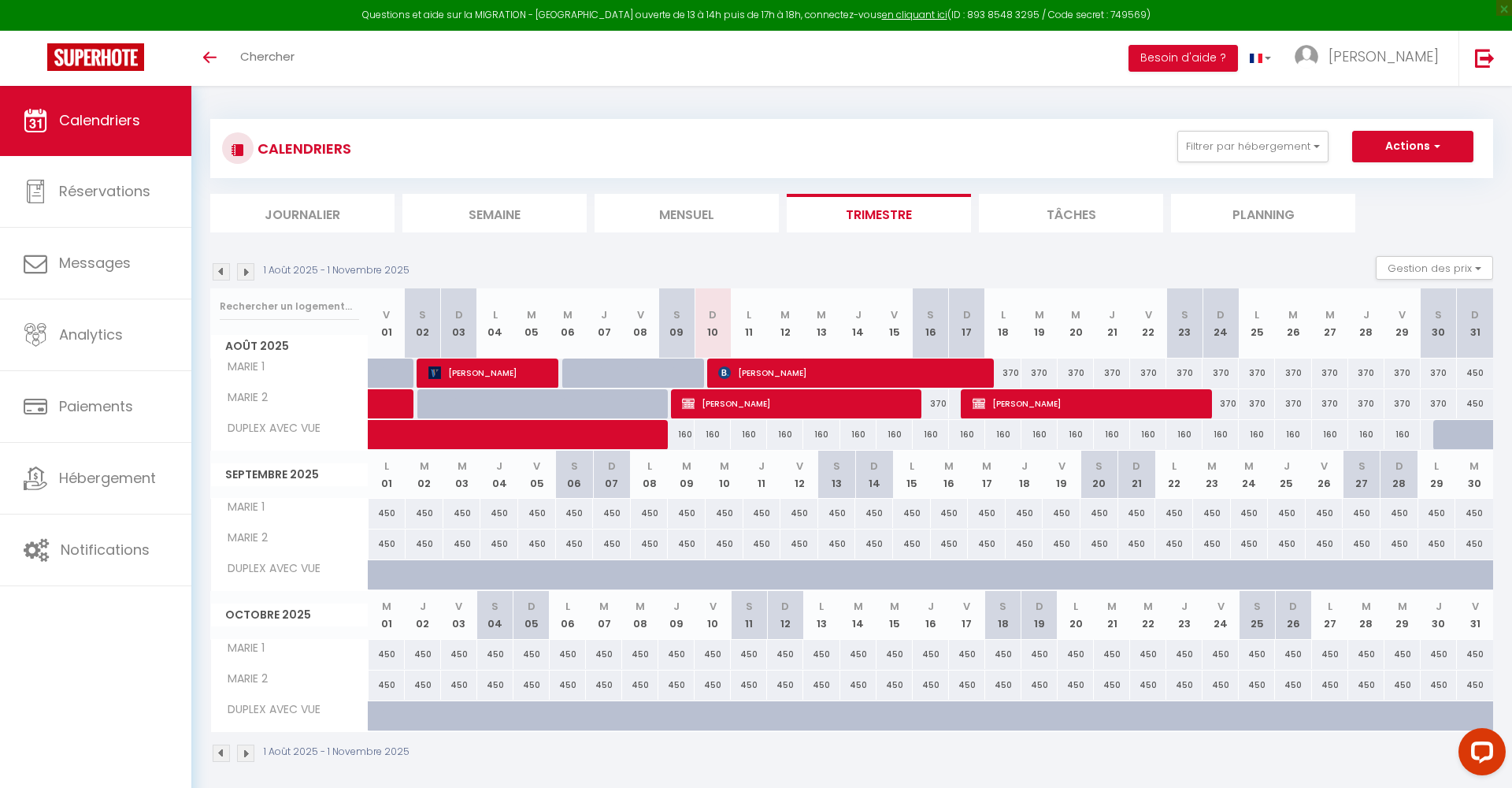
click at [247, 269] on img at bounding box center [245, 272] width 17 height 17
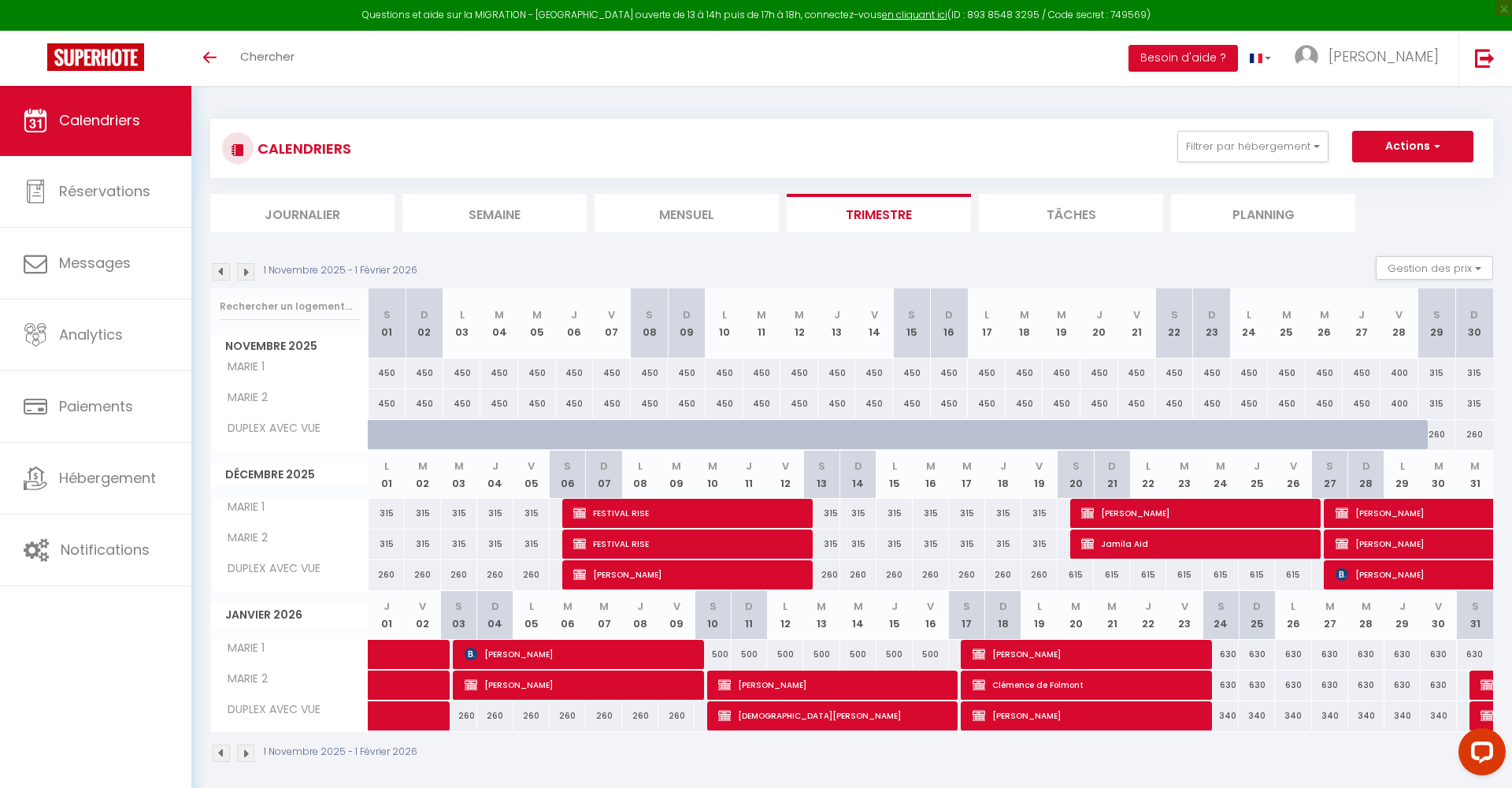
click at [759, 685] on span "[PERSON_NAME]" at bounding box center [837, 684] width 239 height 30
select select "OK"
select select "KO"
select select "0"
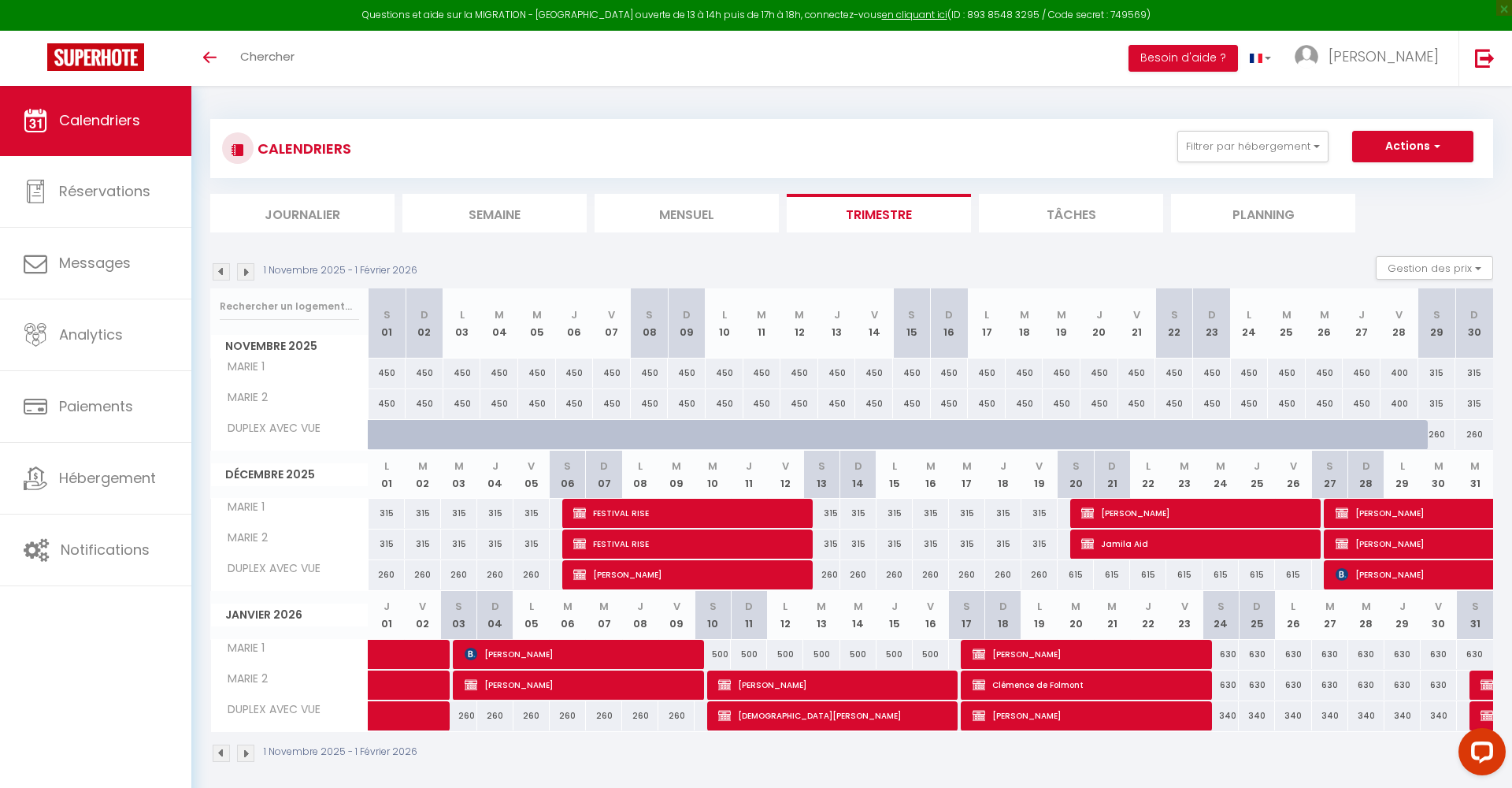
select select "1"
select select
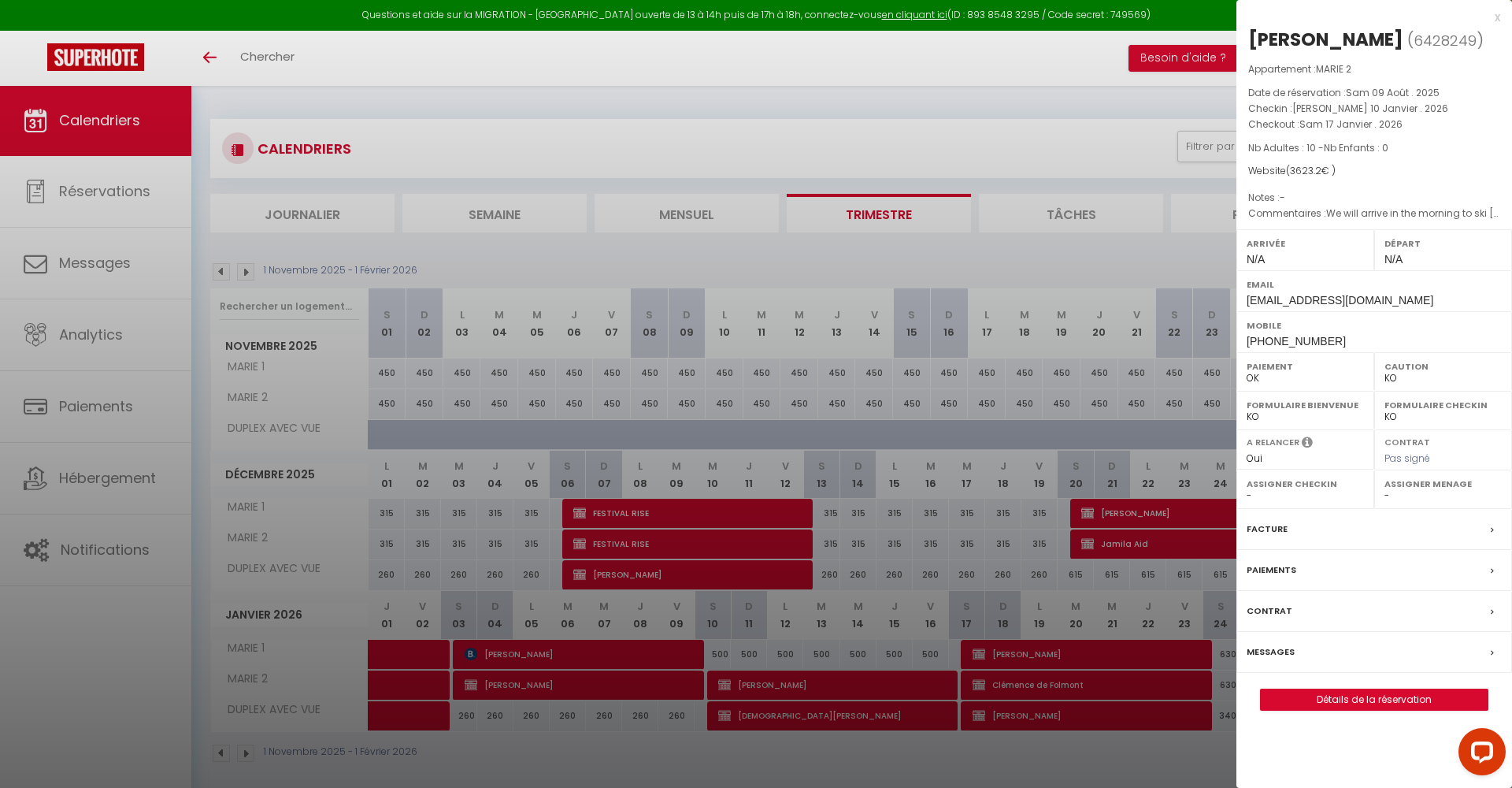
click at [1373, 696] on link "Détails de la réservation" at bounding box center [1374, 699] width 226 height 20
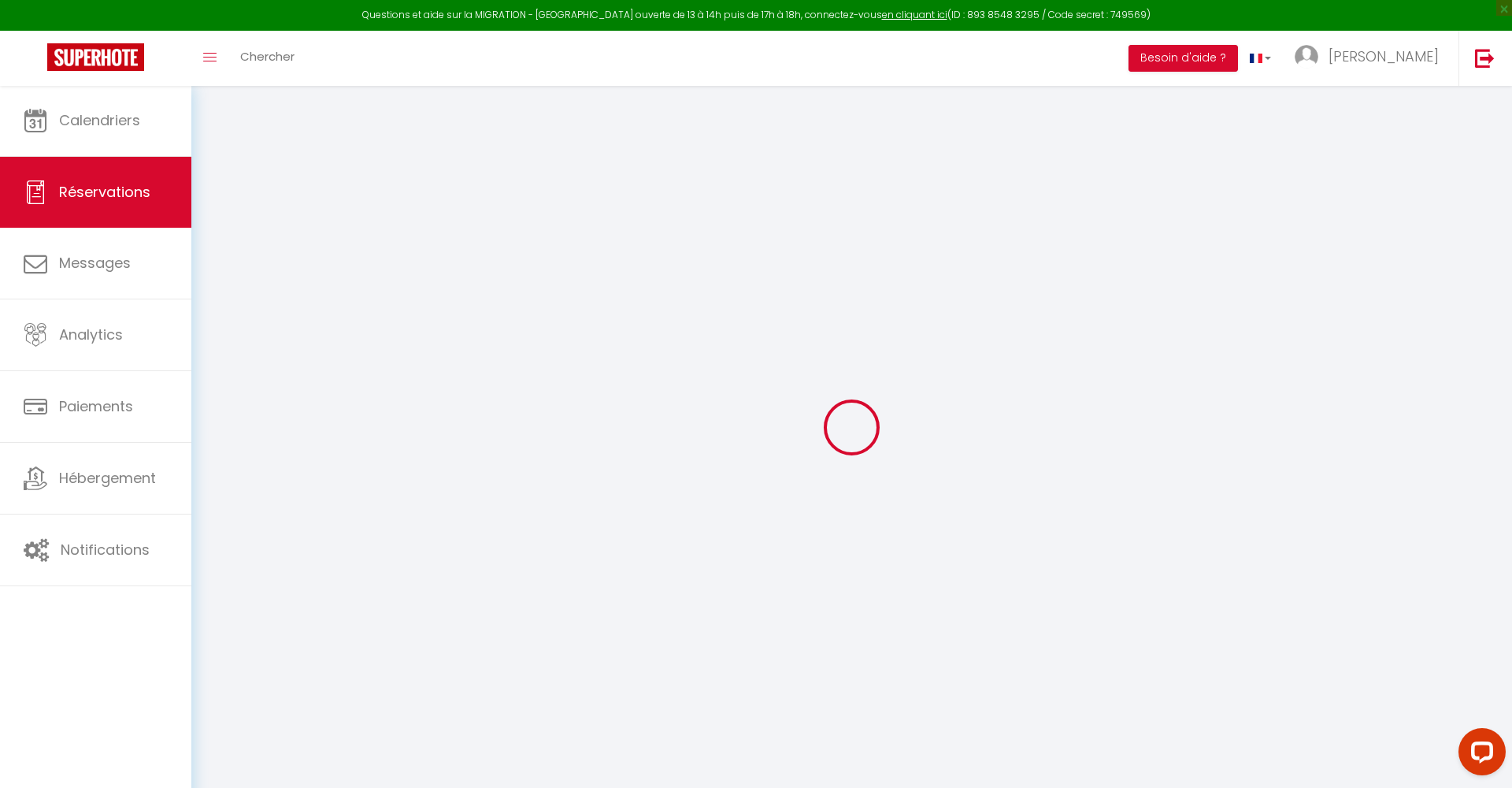
type input "[PERSON_NAME]"
type input "De [PERSON_NAME]"
type input "[EMAIL_ADDRESS][DOMAIN_NAME]"
type input "[PHONE_NUMBER]"
type input "3210"
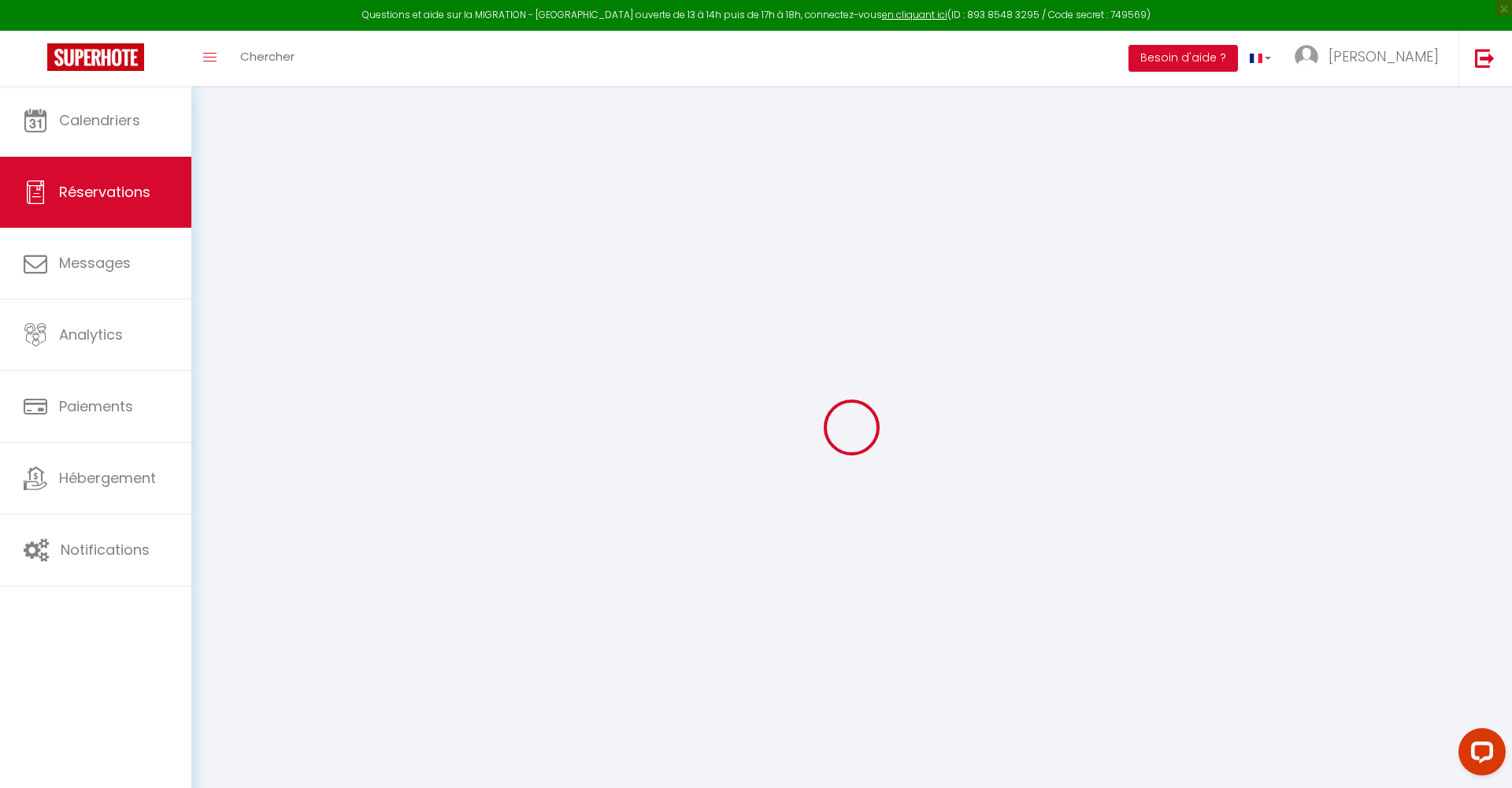
type input "[STREET_ADDRESS]"
type input "Linden"
select select "BE"
select select "3857"
select select "1"
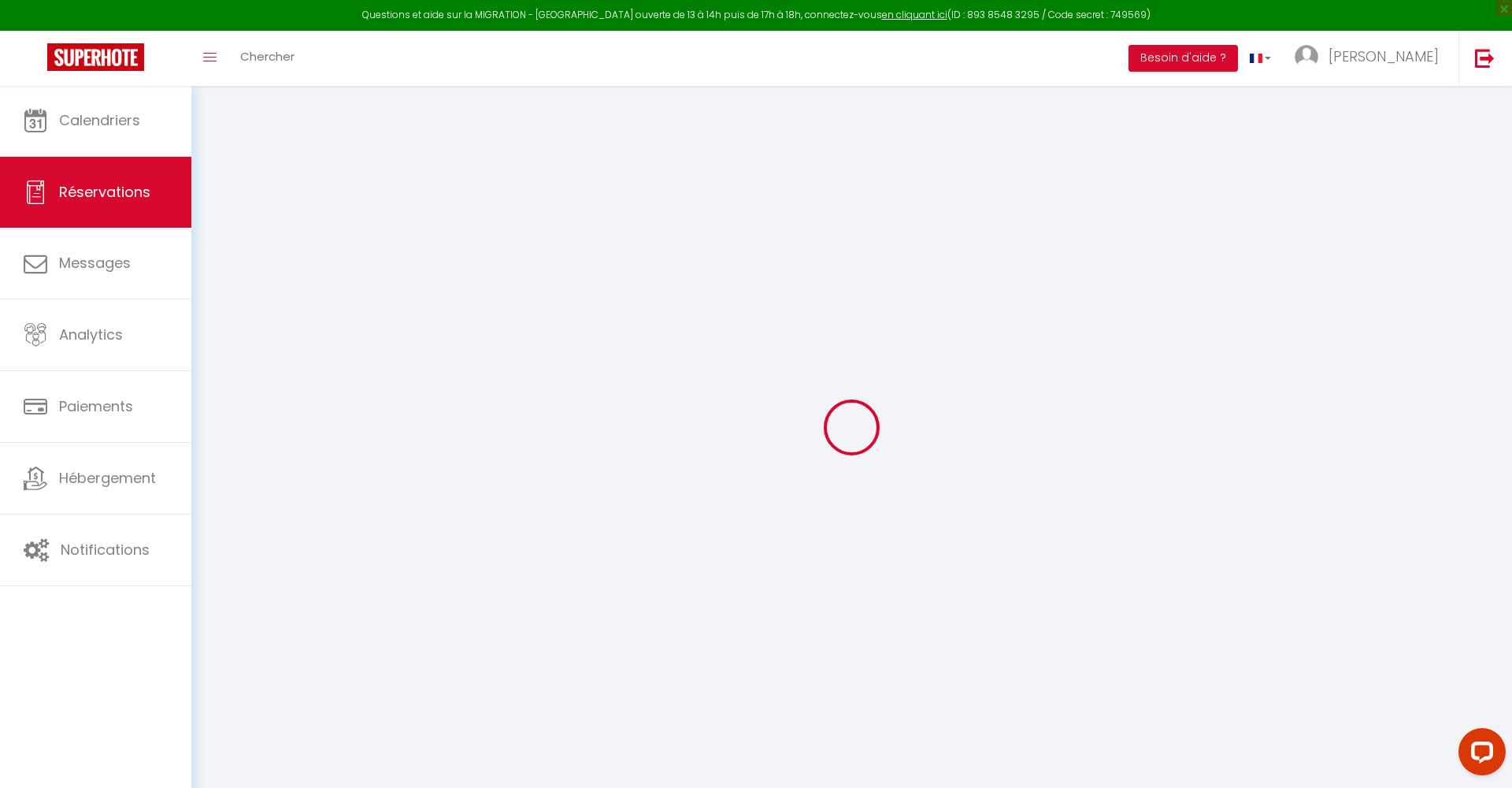
type input "[PERSON_NAME] 10 Janvier 2026"
select select
type input "[PERSON_NAME] 17 Janvier 2026"
select select
type input "10"
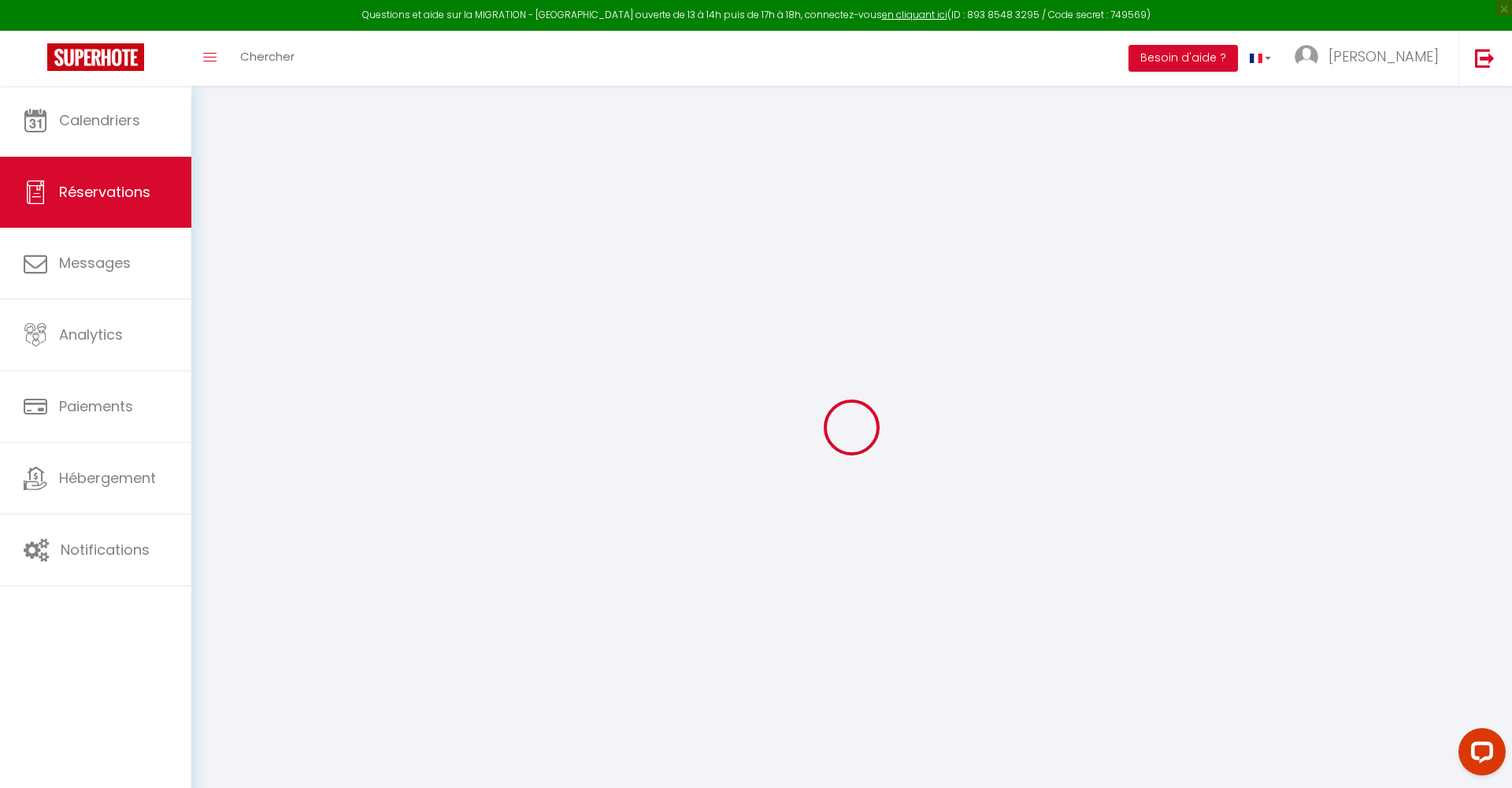
select select "10"
select select
type input "3500"
checkbox input "false"
type input "2536.24"
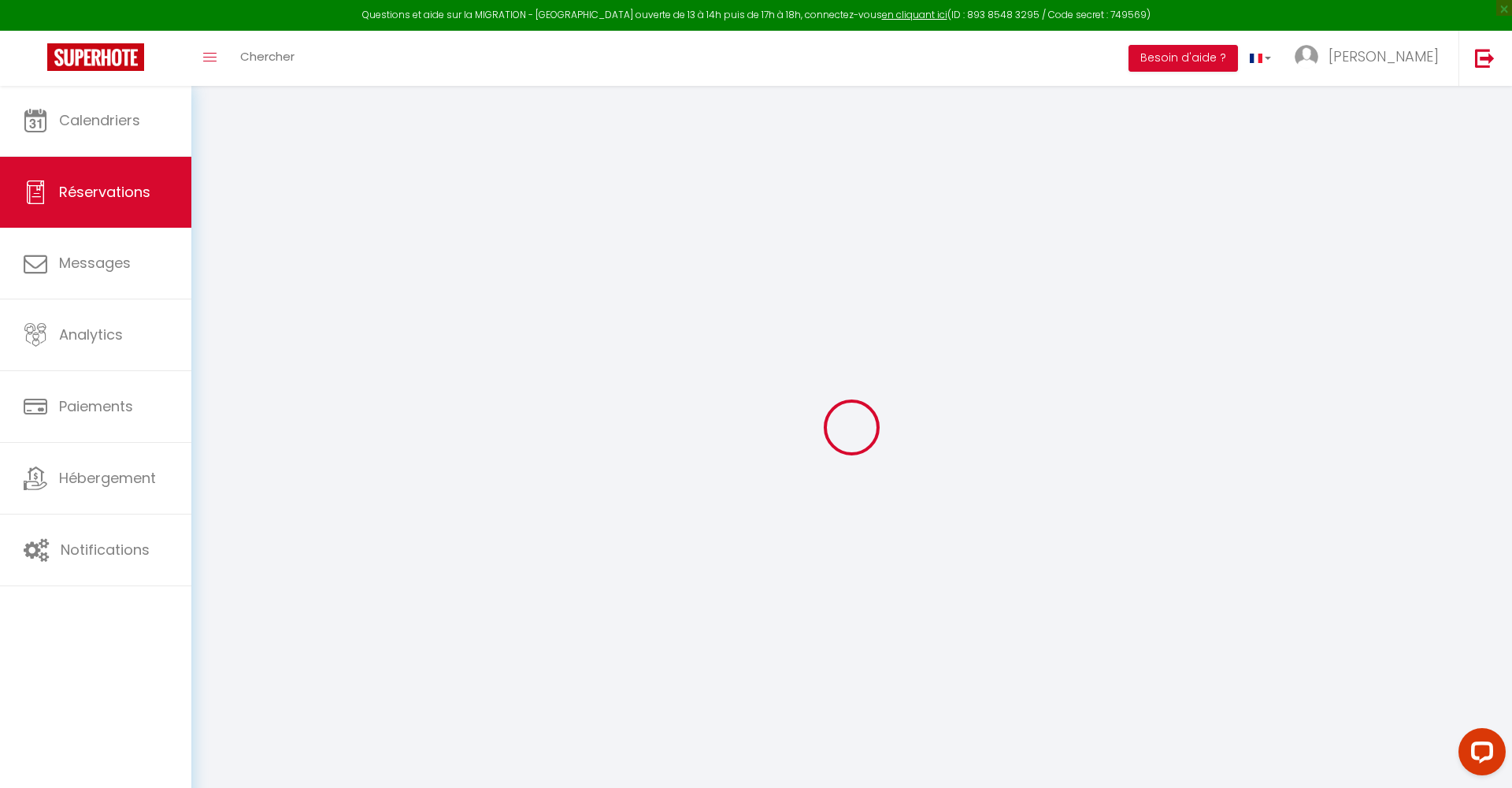
select select "69"
type input "0"
select select
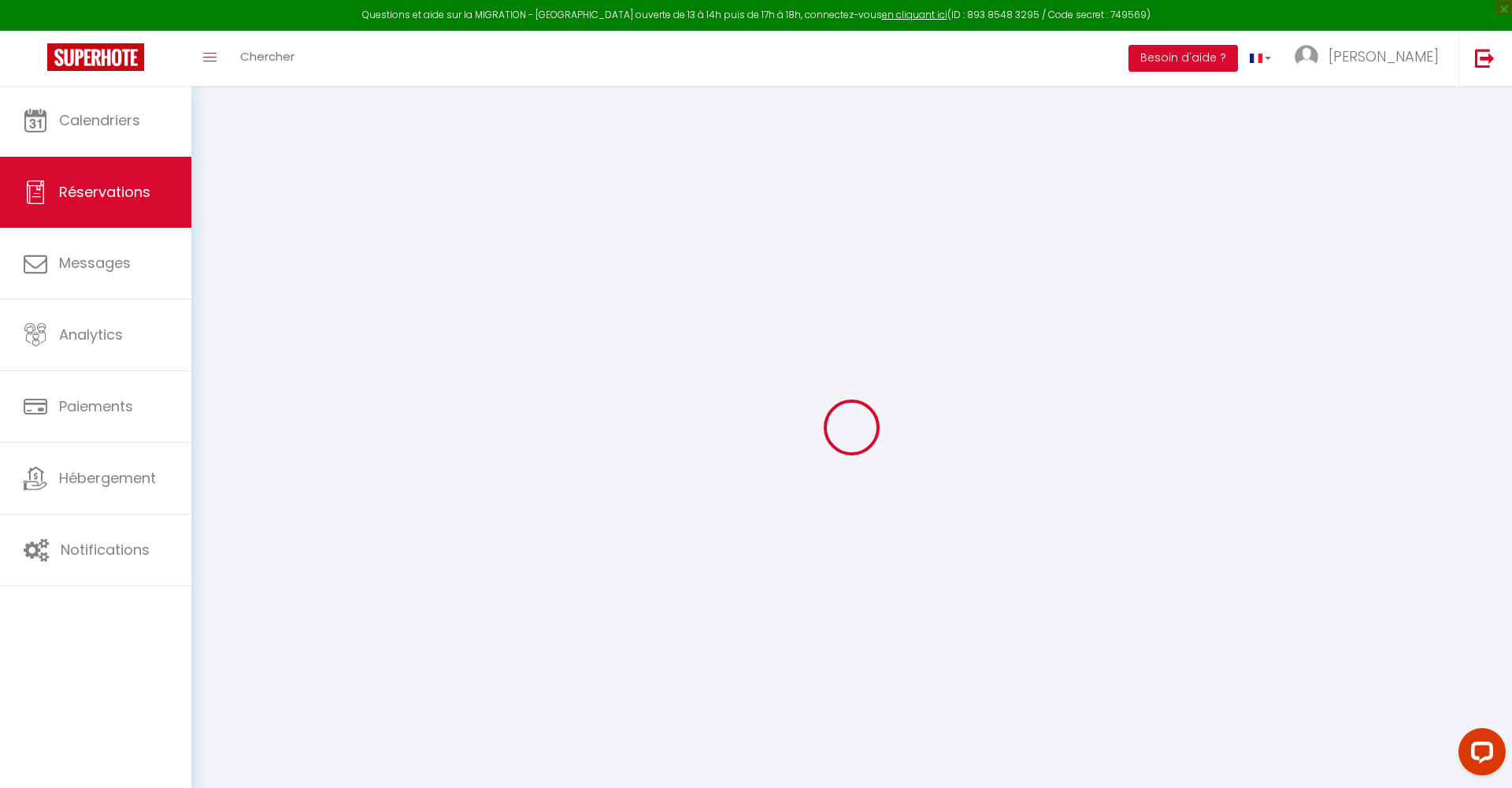
select select
select select "12"
select select "14"
checkbox input "false"
select select
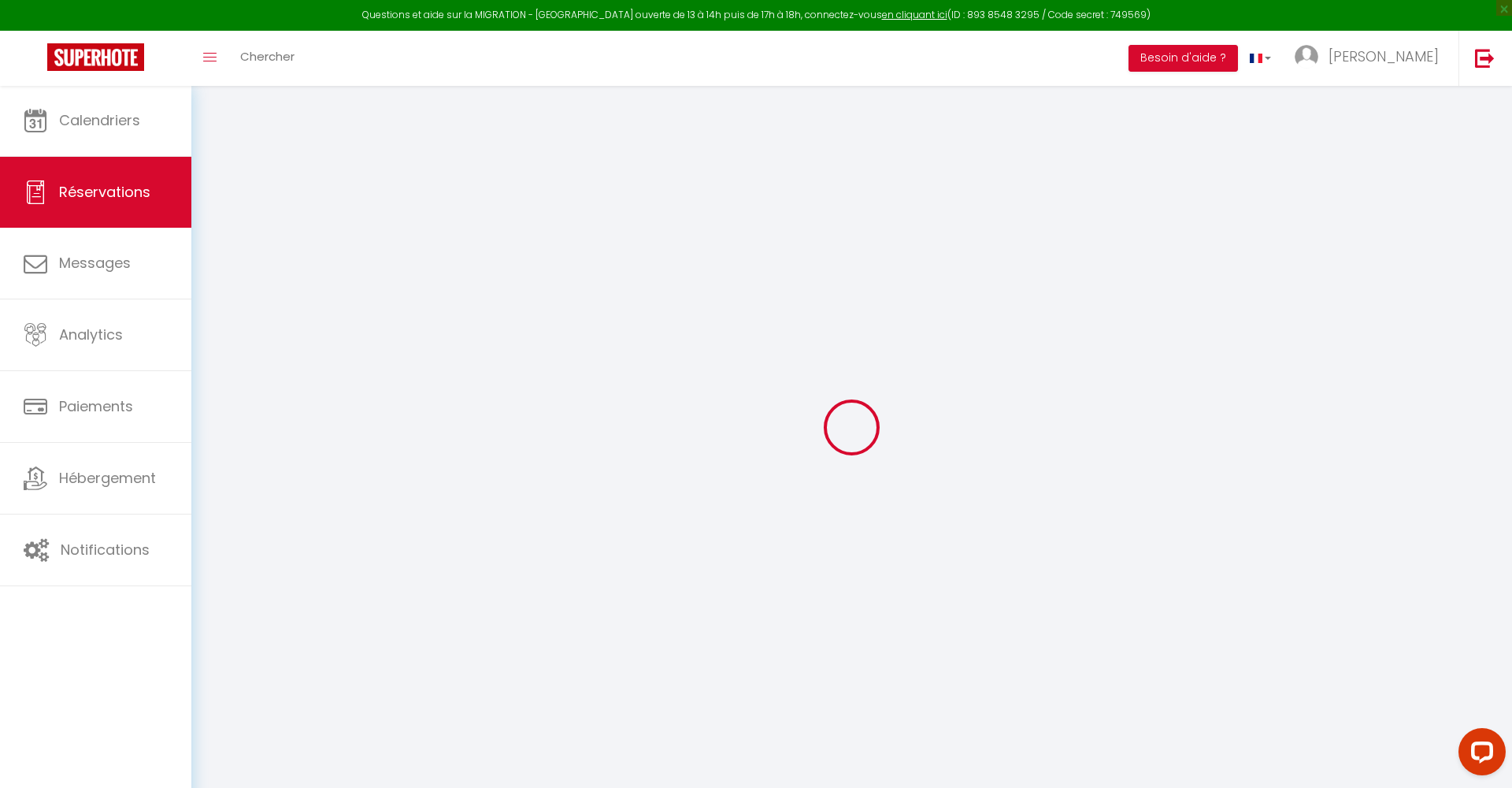
select select
checkbox input "false"
select select
checkbox input "false"
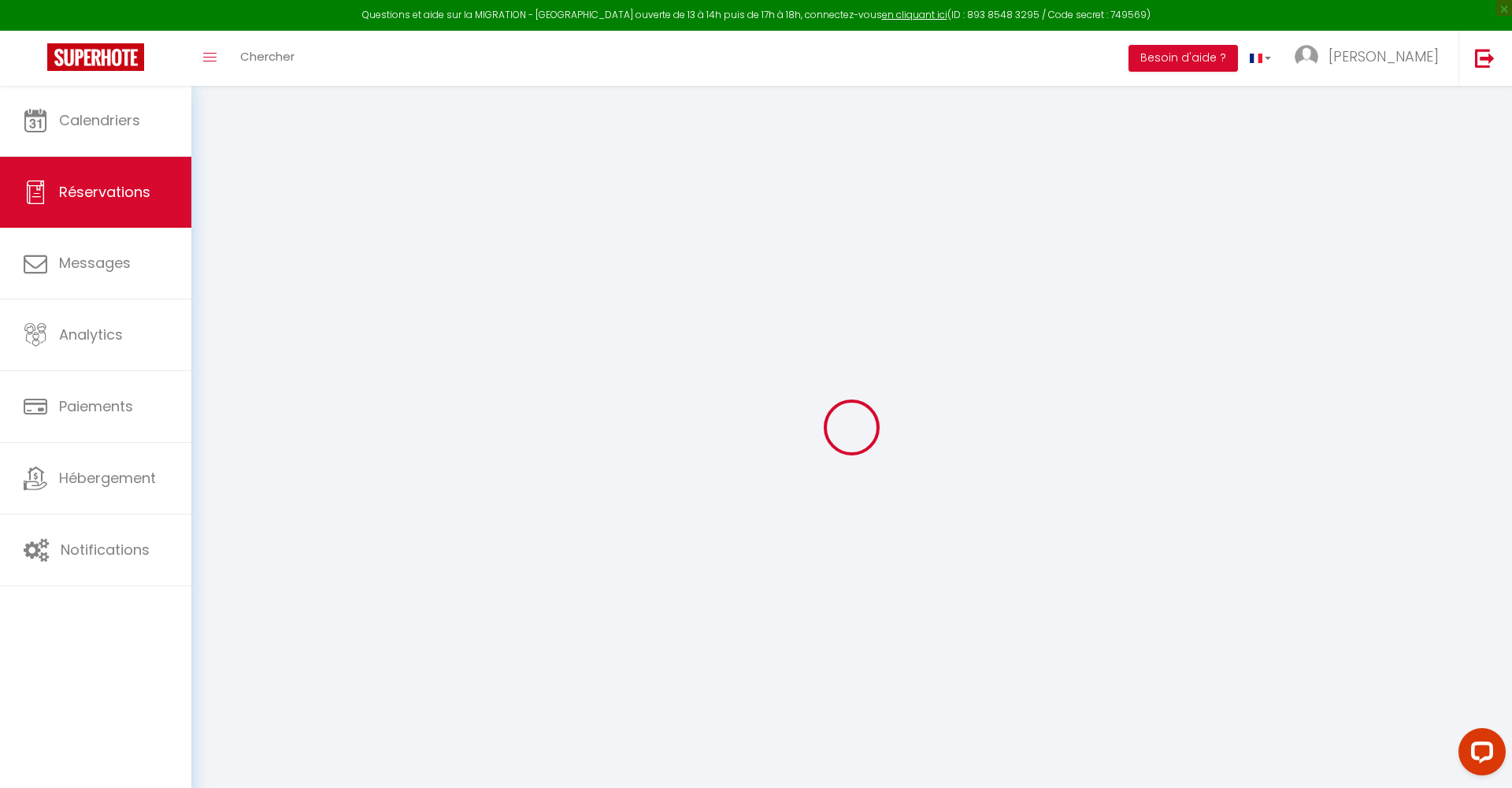
type textarea "We will arrive in the morning to ski [DATE]. Is there a discount for skipasses?…"
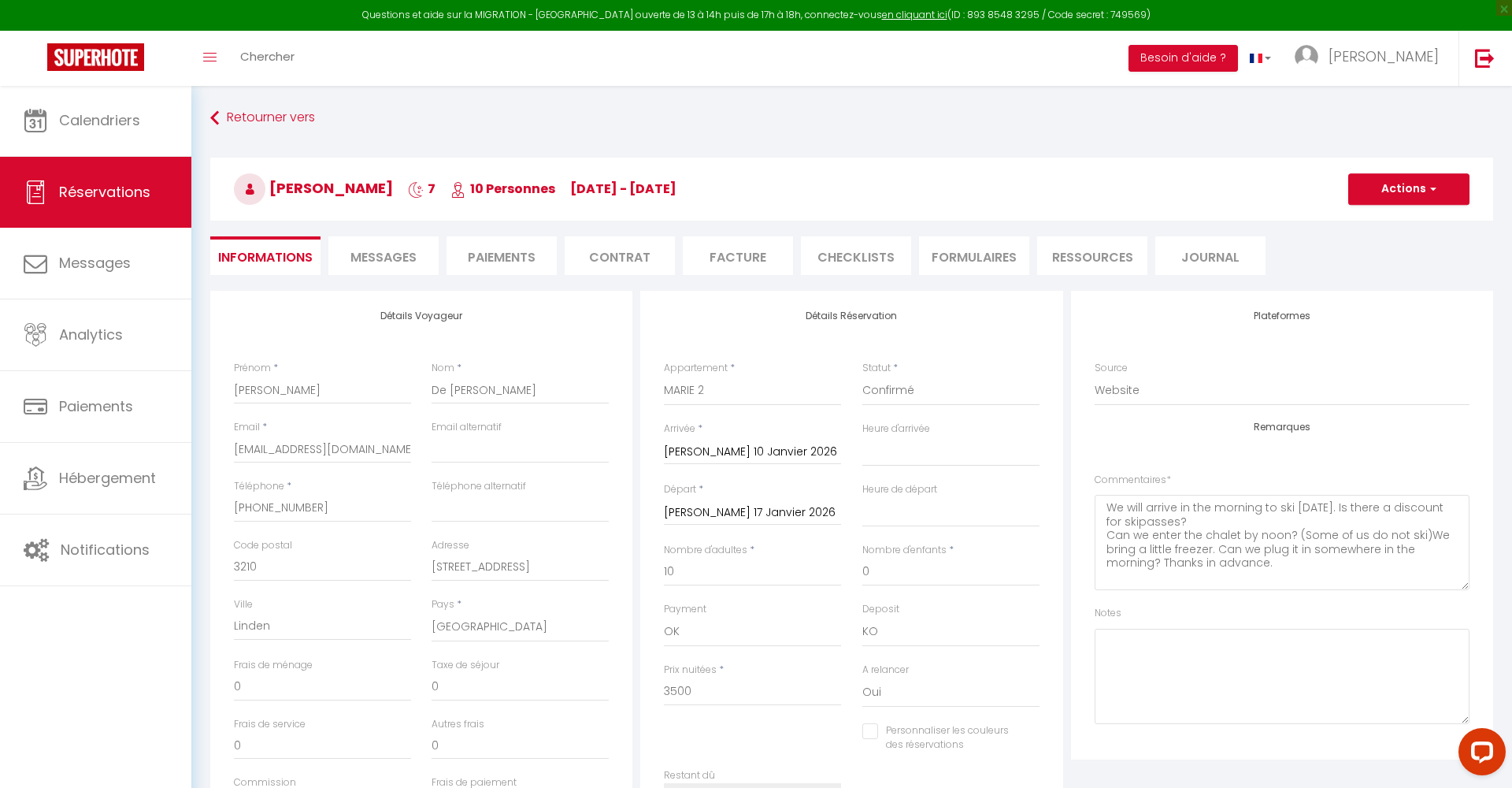
type input "123.2"
select select
checkbox input "false"
select select
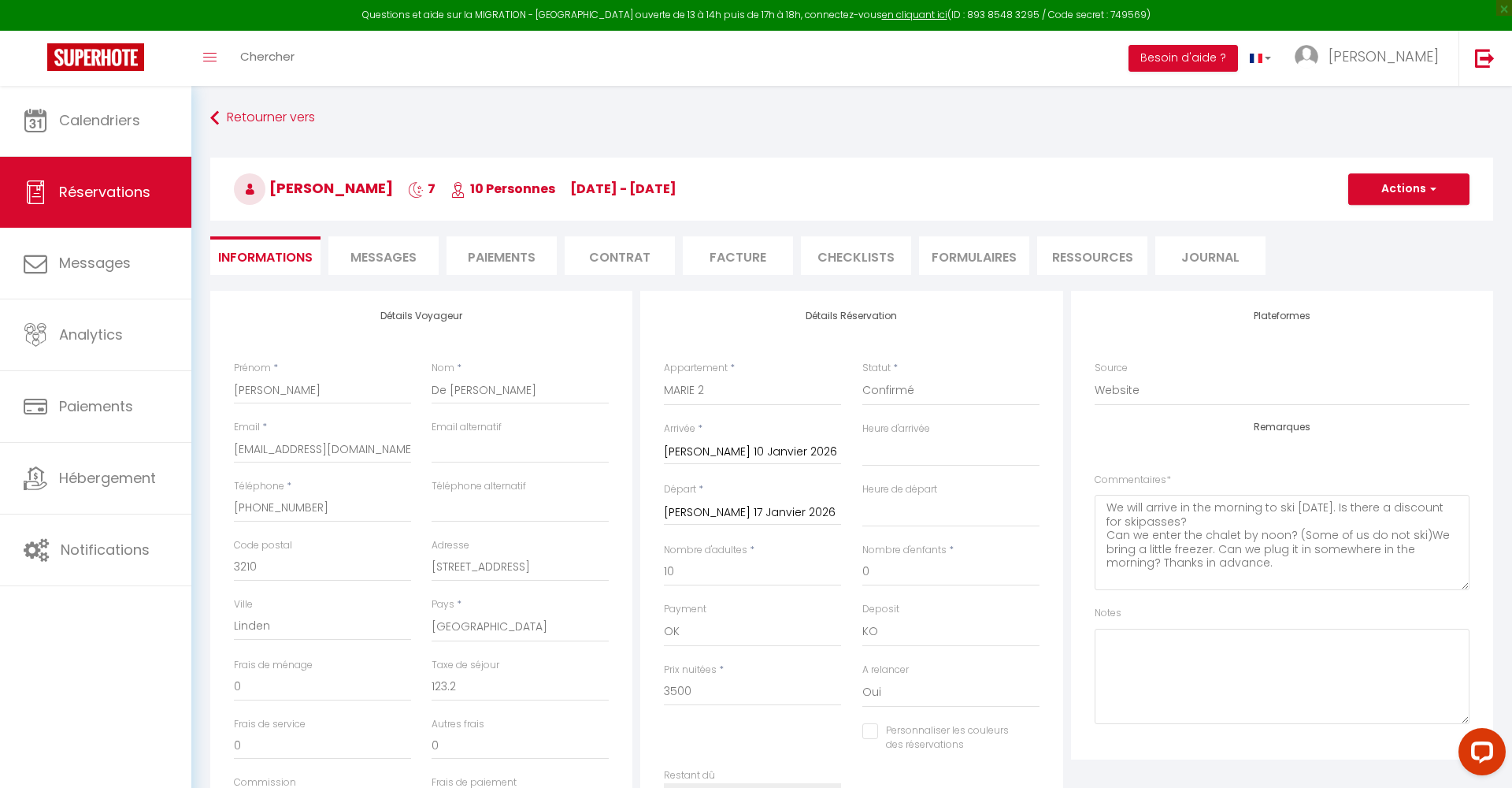
select select
drag, startPoint x: 236, startPoint y: 445, endPoint x: 306, endPoint y: 450, distance: 70.2
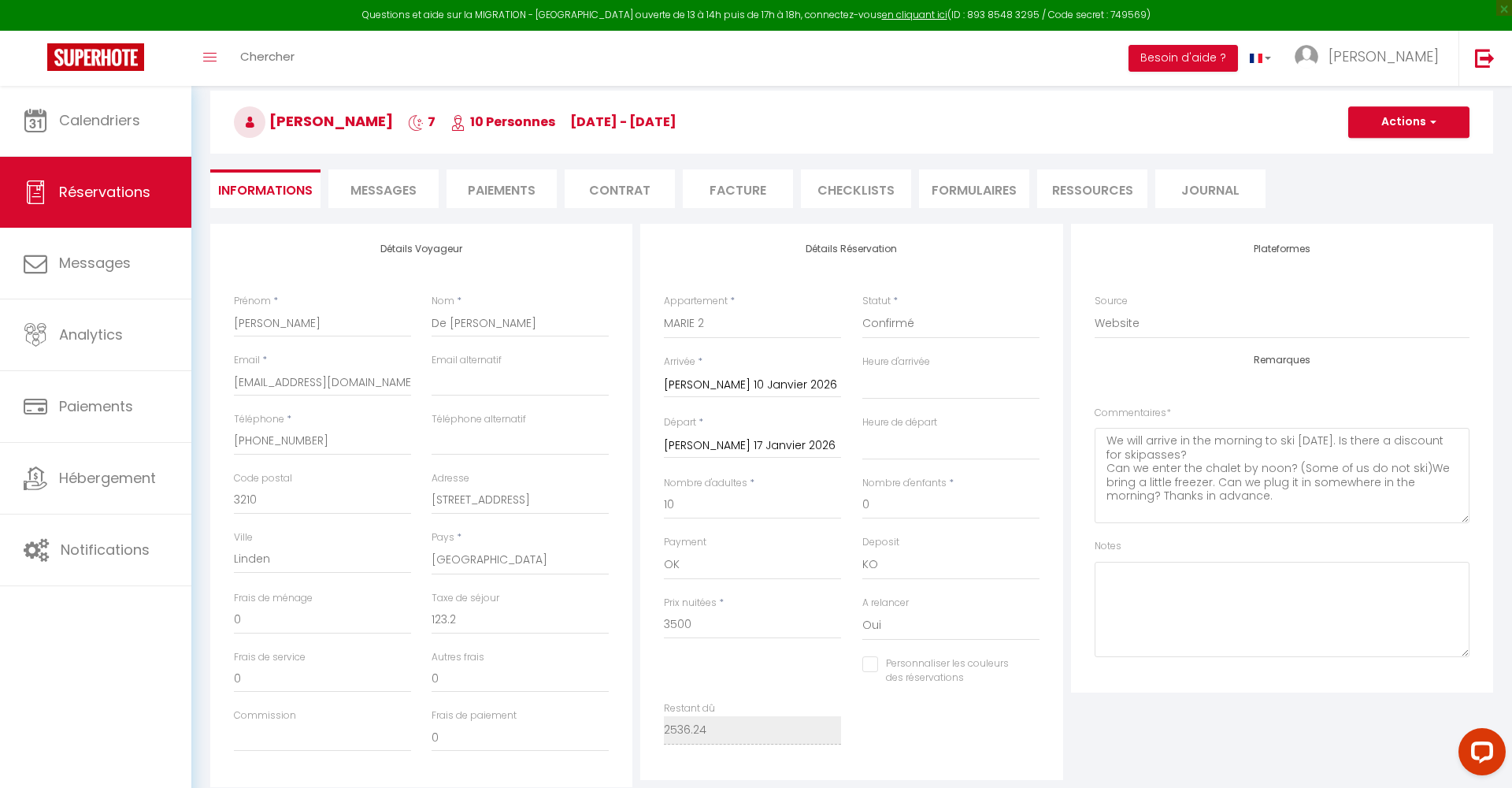
scroll to position [85, 0]
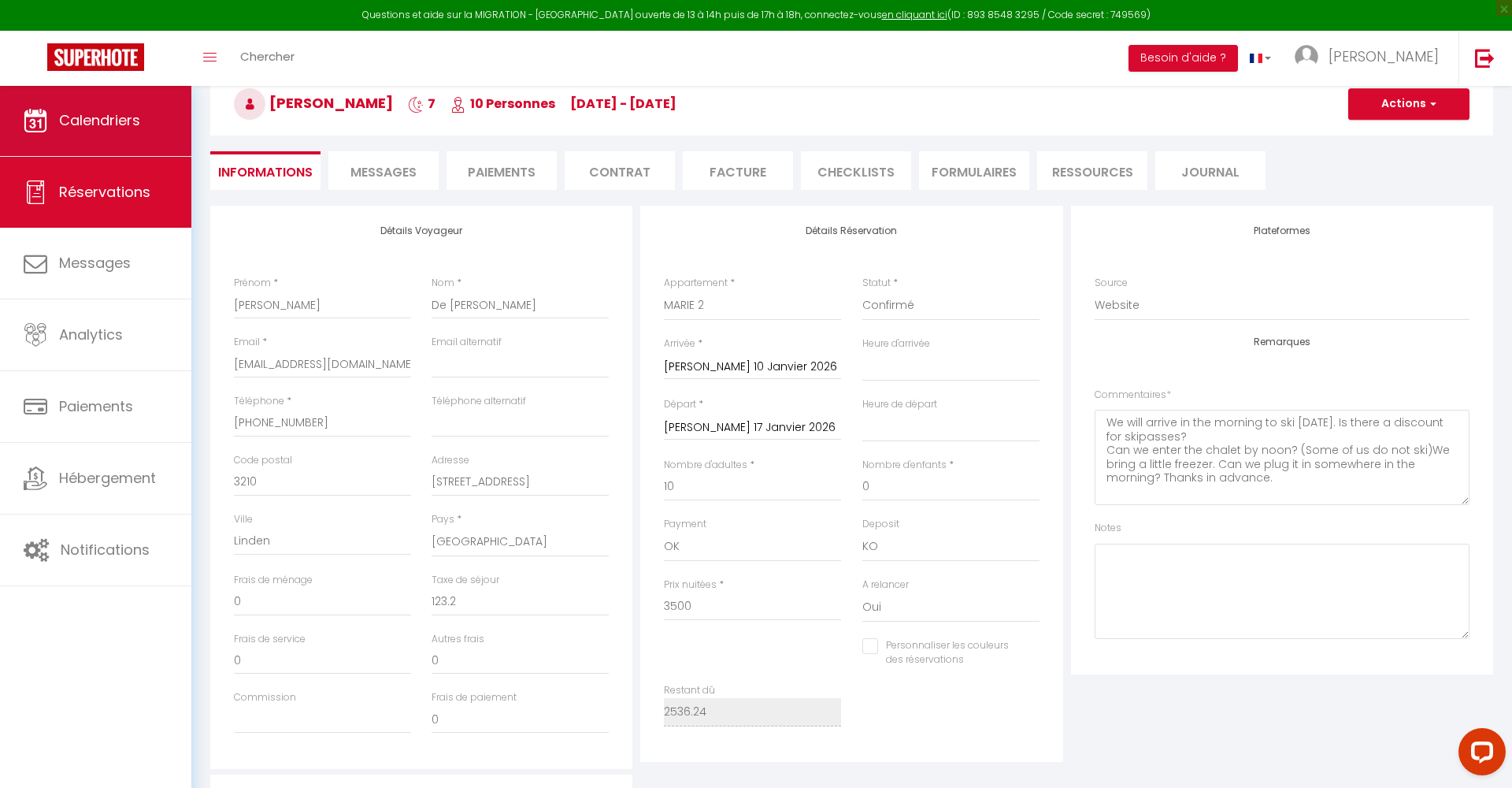
click at [108, 130] on span "Calendriers" at bounding box center [99, 119] width 81 height 20
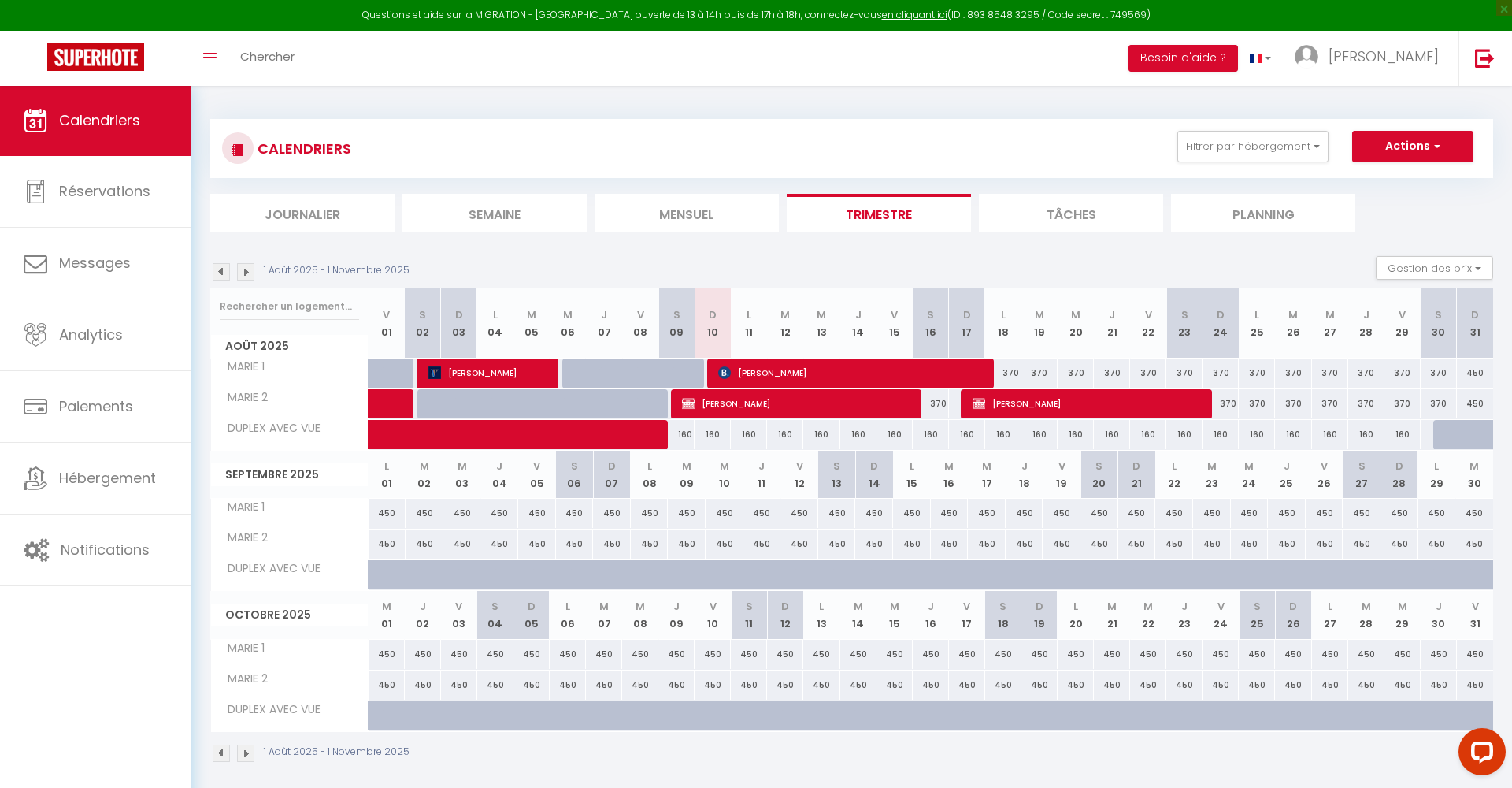
click at [246, 269] on img at bounding box center [245, 272] width 17 height 17
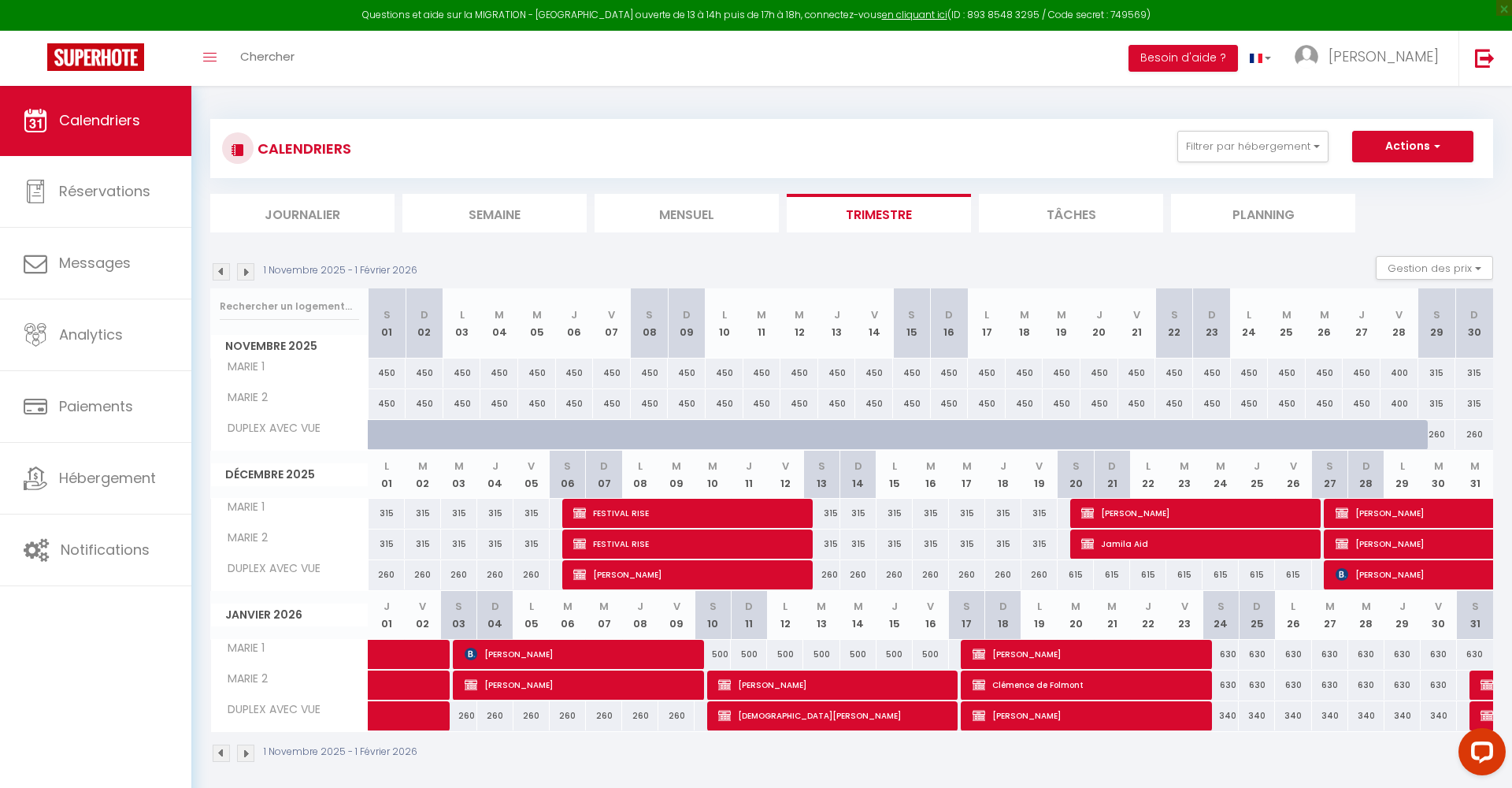
click at [613, 509] on span "FESTIVAL RISE" at bounding box center [692, 512] width 239 height 30
select select "OK"
select select "0"
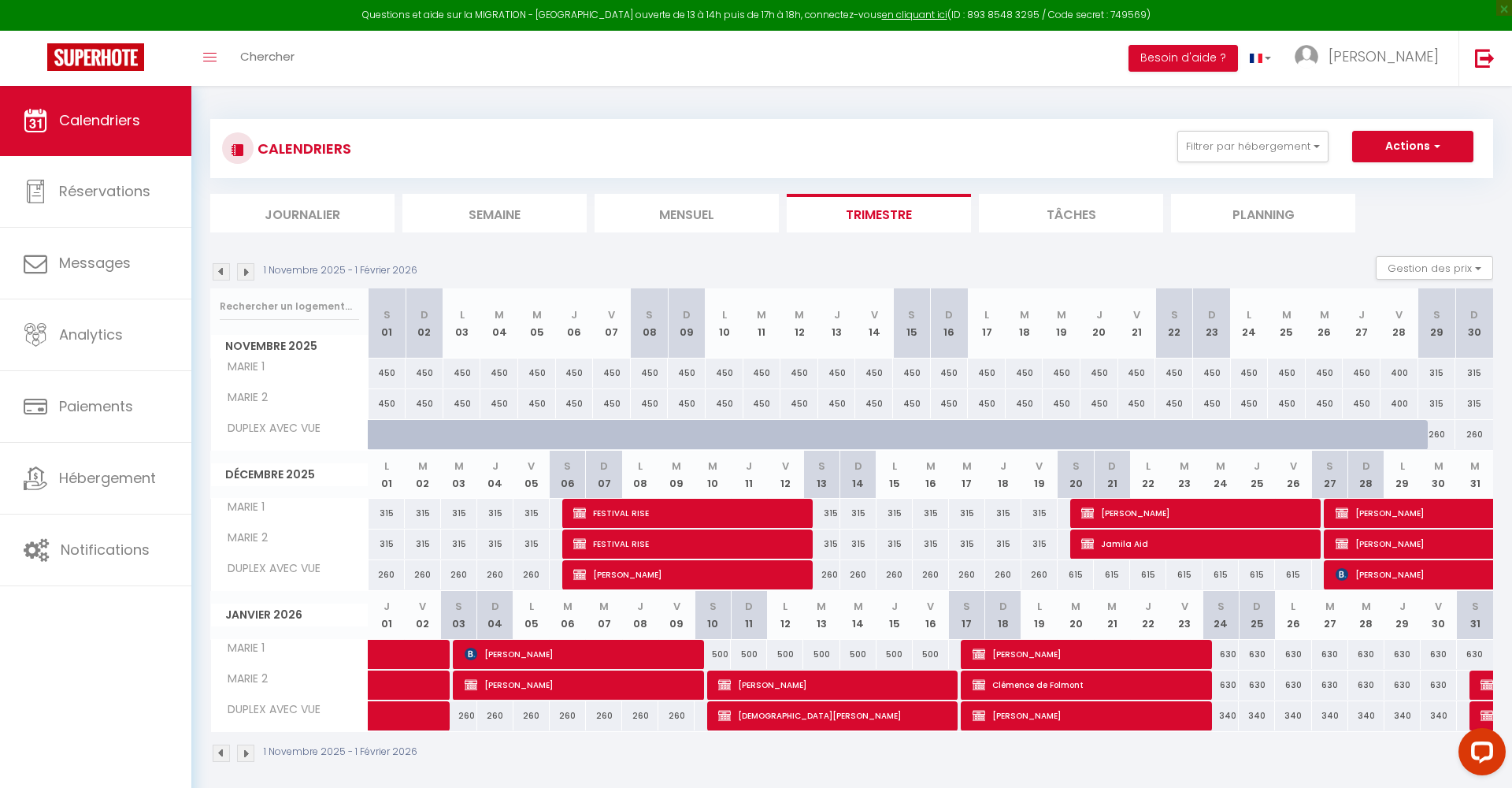
select select "1"
select select
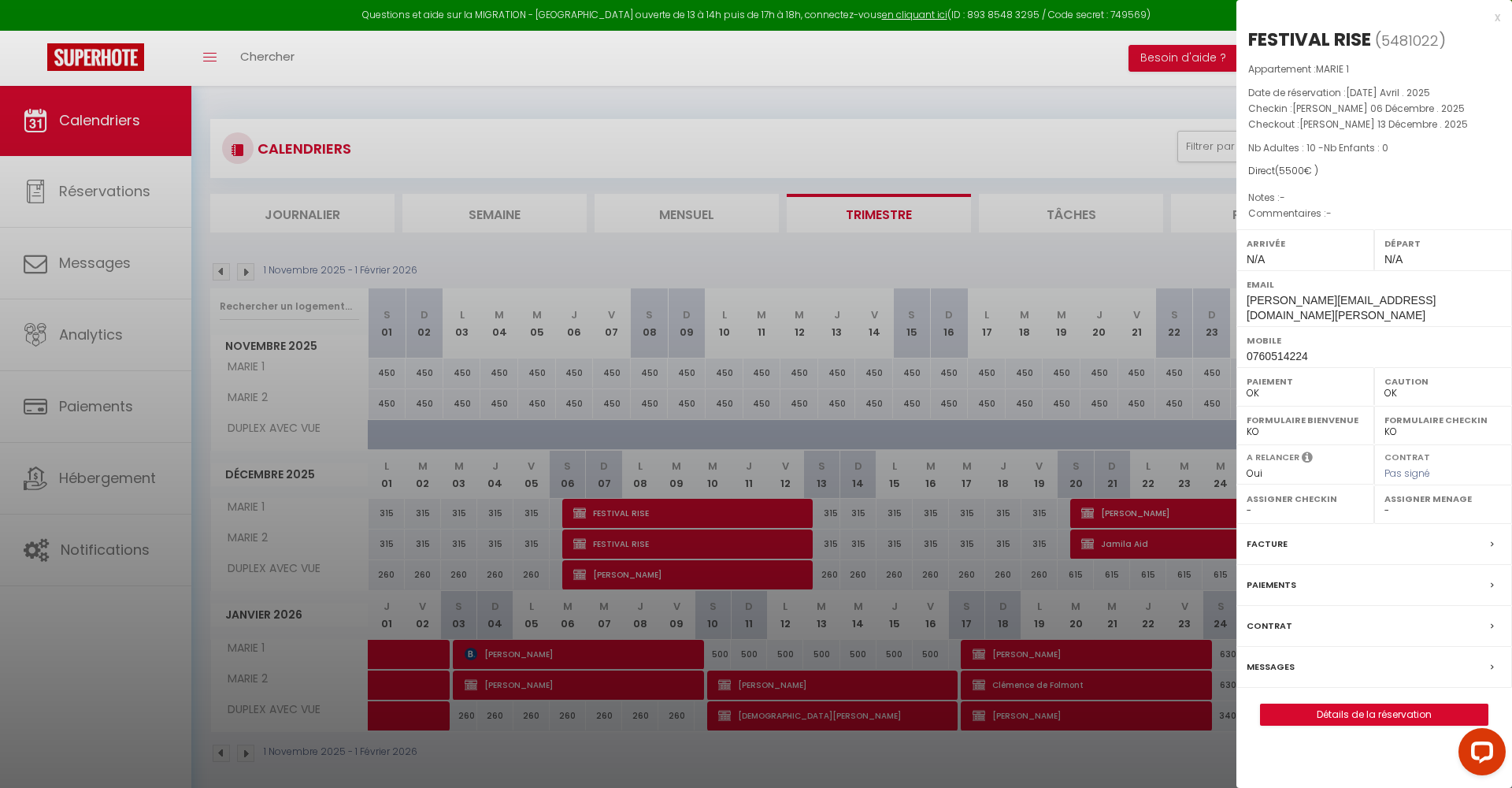
click at [1068, 572] on div at bounding box center [756, 394] width 1512 height 788
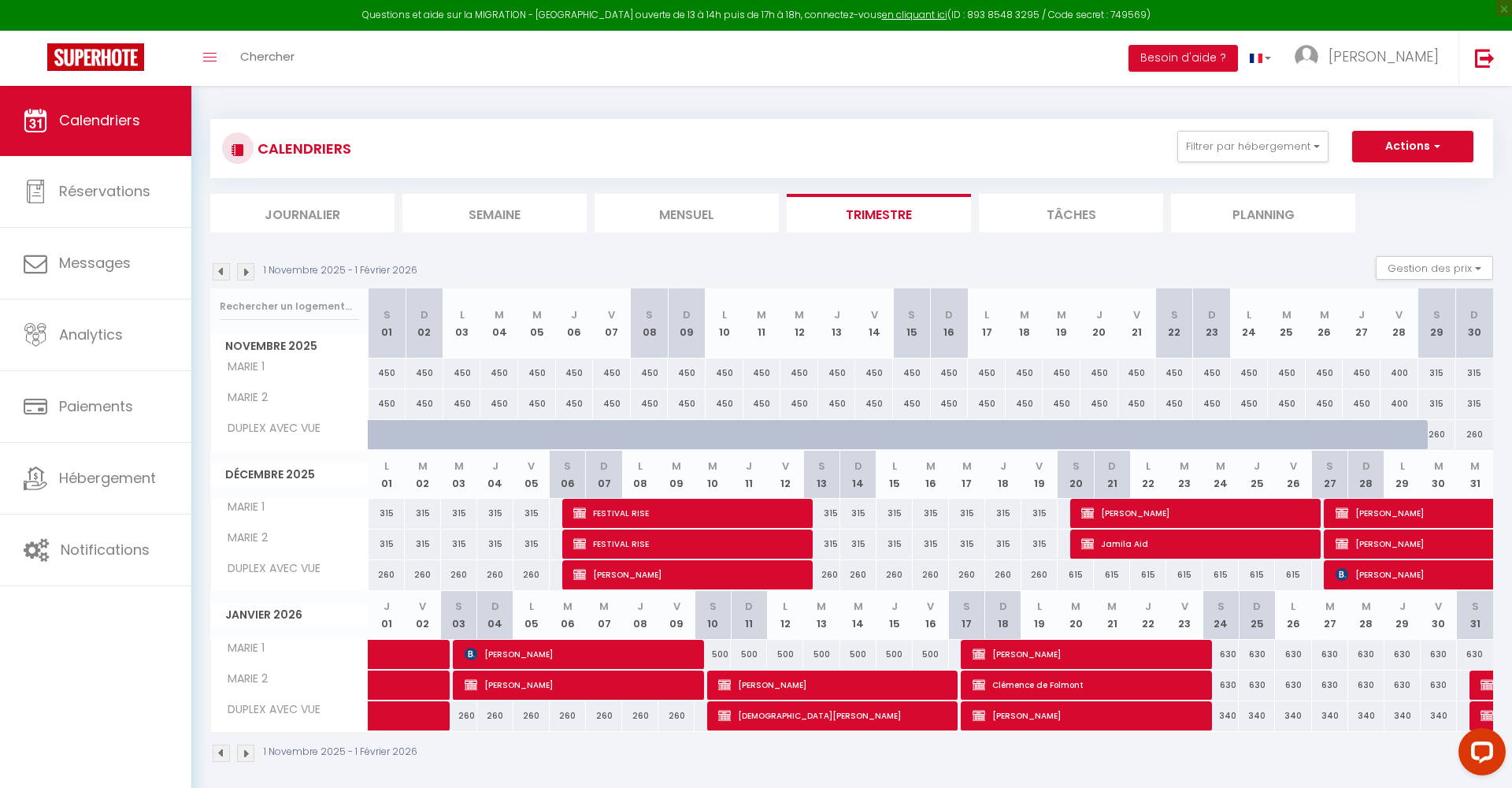
click at [245, 268] on img at bounding box center [245, 272] width 17 height 17
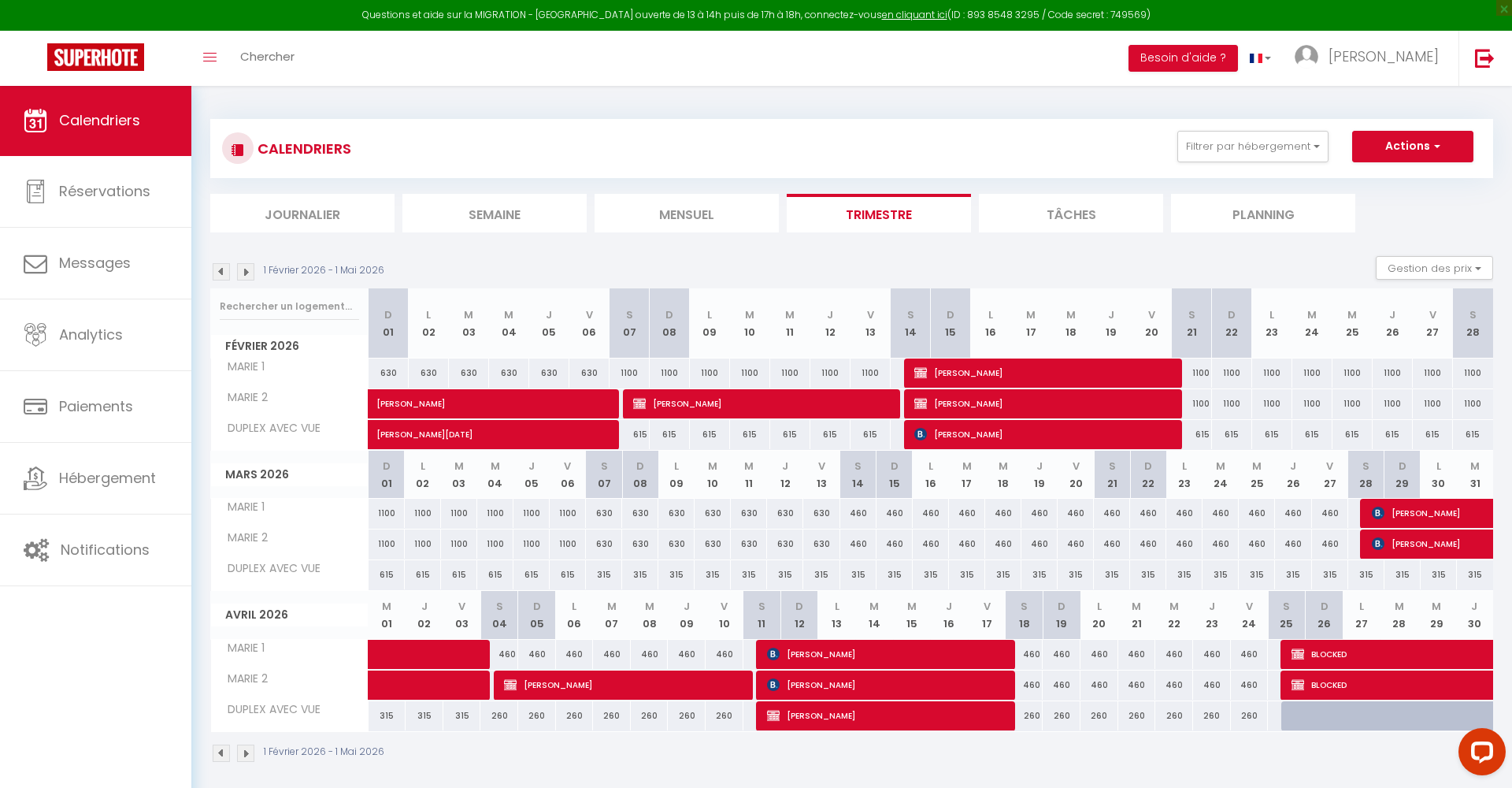
click at [218, 270] on img at bounding box center [221, 272] width 17 height 17
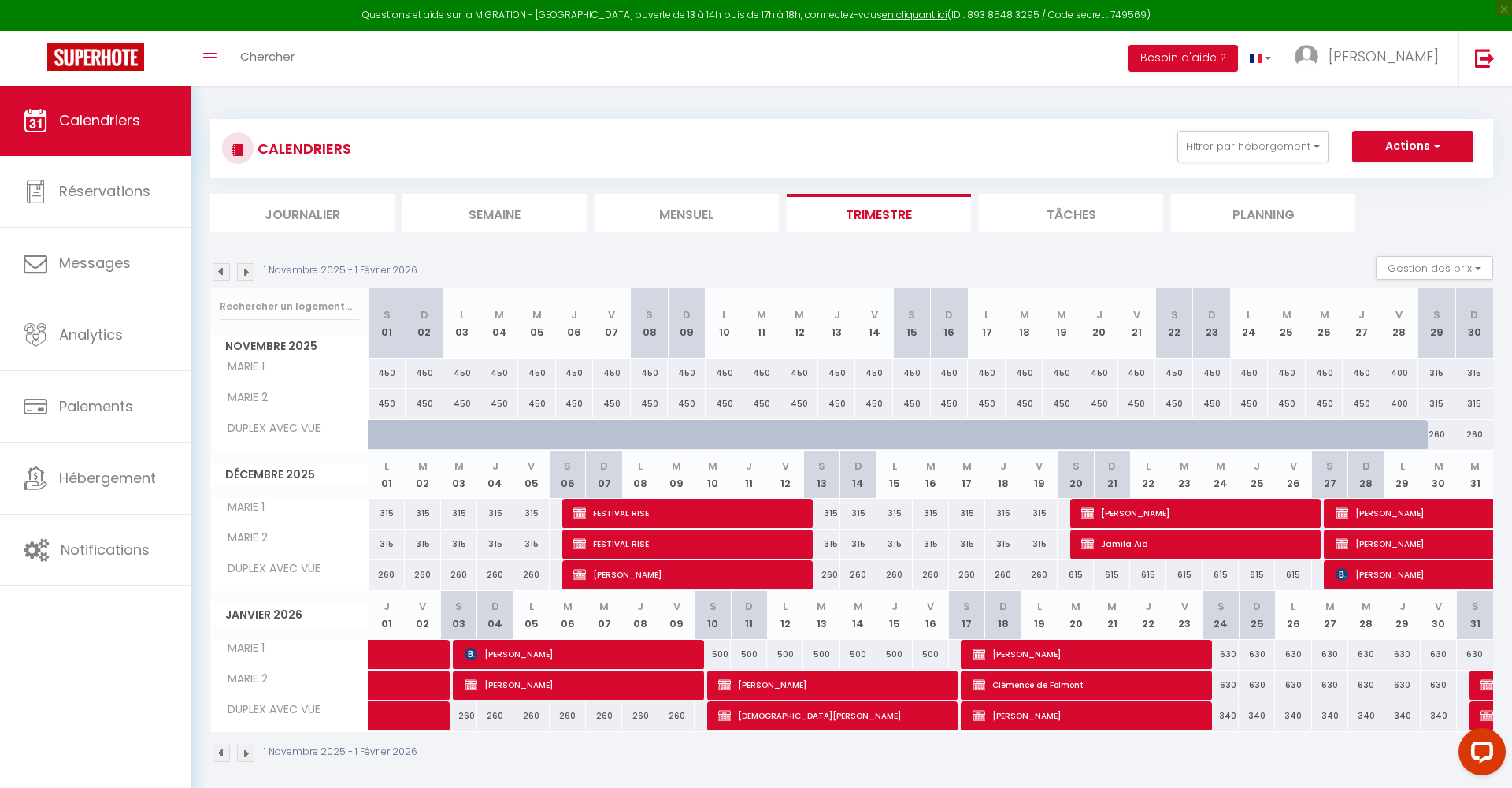
click at [247, 269] on img at bounding box center [245, 272] width 17 height 17
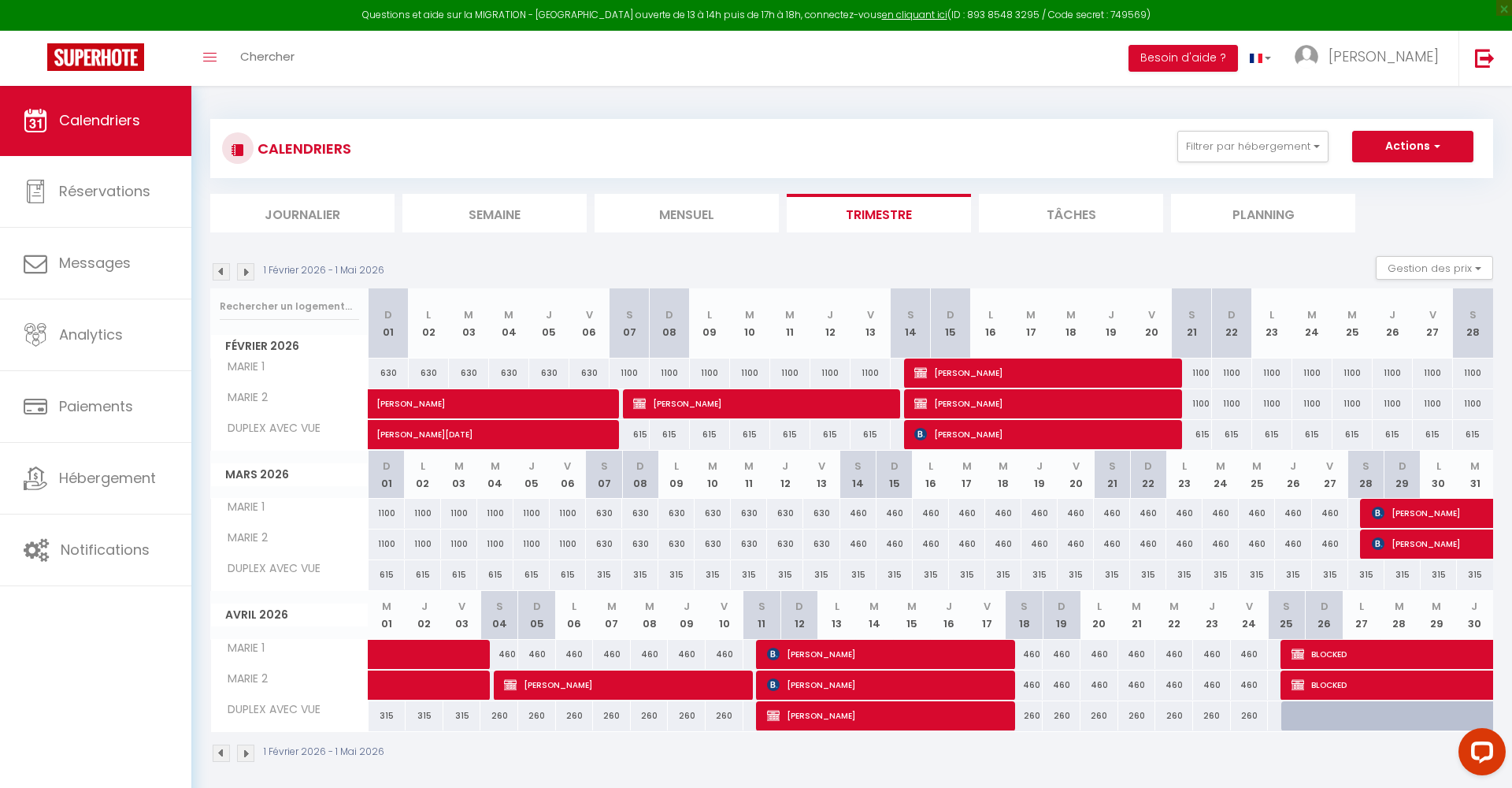
click at [220, 264] on img at bounding box center [221, 272] width 17 height 17
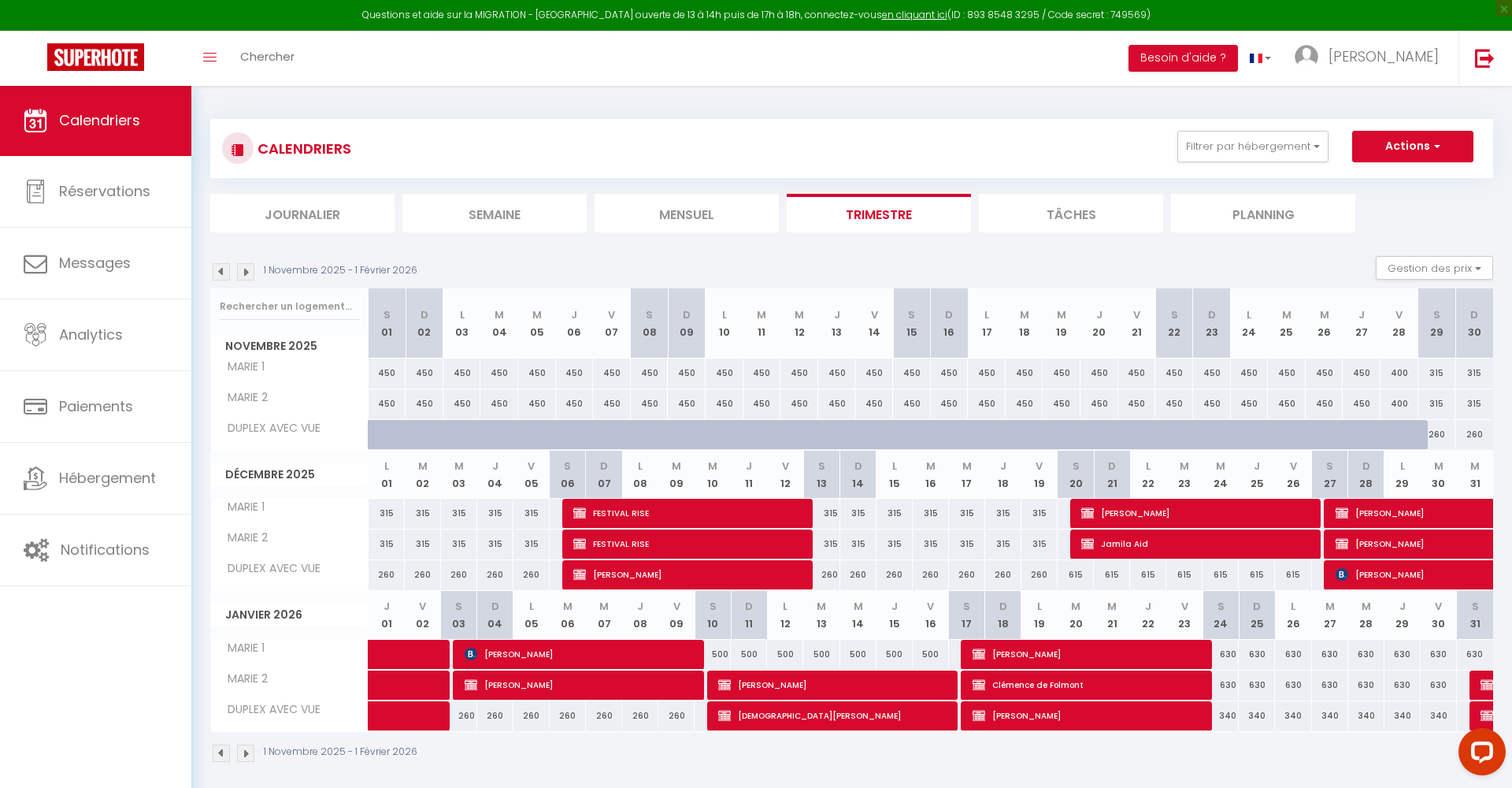
click at [243, 268] on img at bounding box center [245, 272] width 17 height 17
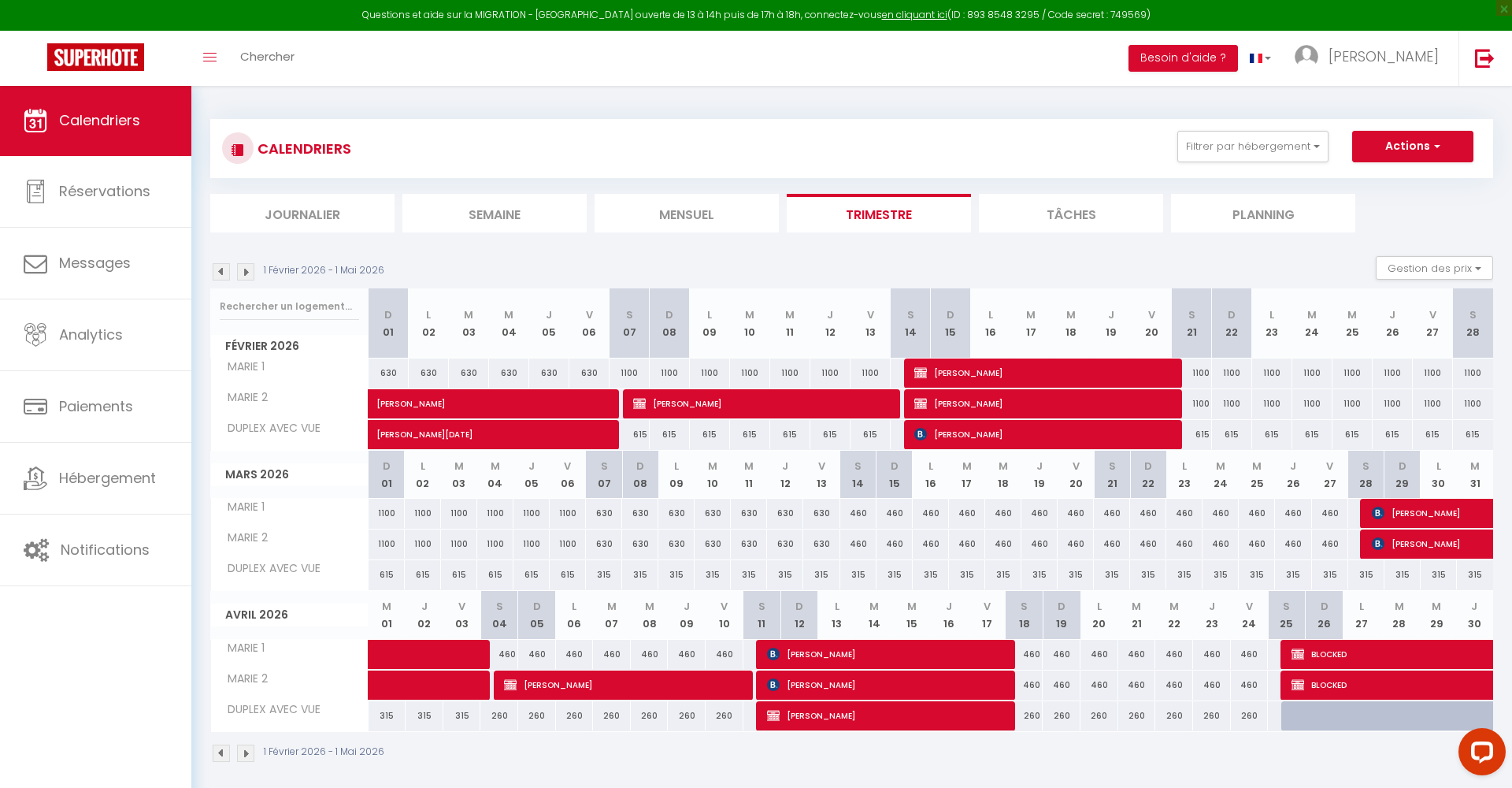
click at [217, 267] on img at bounding box center [221, 272] width 17 height 17
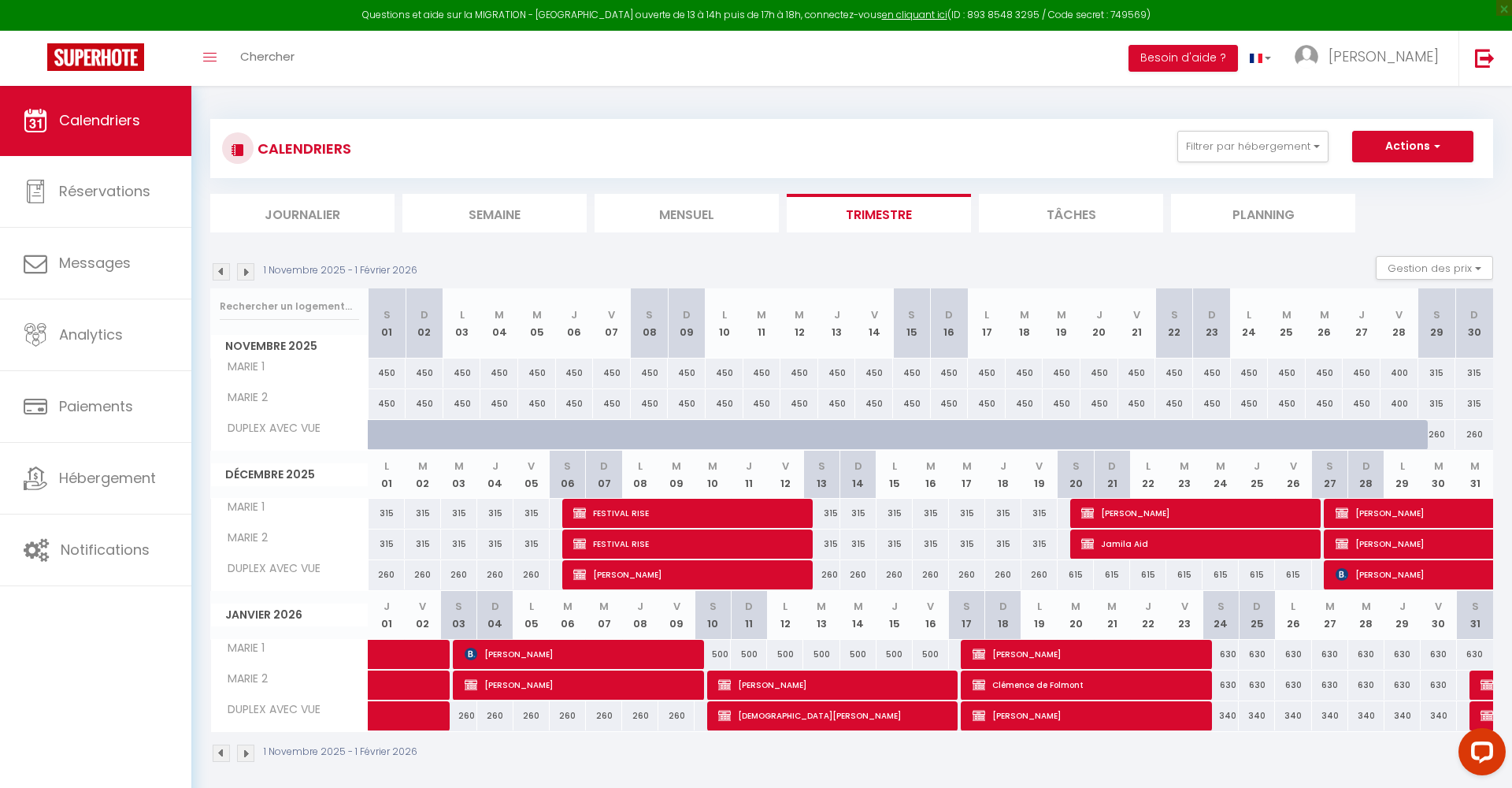
click at [242, 267] on img at bounding box center [245, 272] width 17 height 17
